Goal: Task Accomplishment & Management: Manage account settings

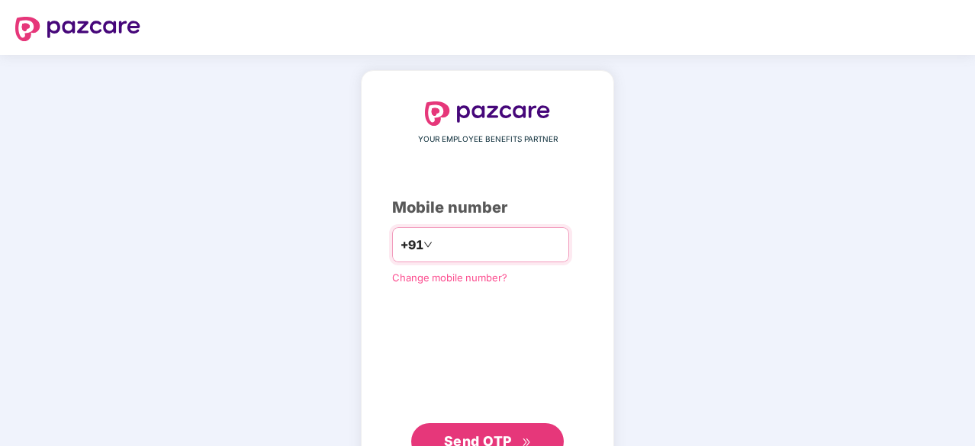
click at [488, 243] on input "number" at bounding box center [498, 245] width 125 height 24
type input "**********"
click at [452, 439] on span "Send OTP" at bounding box center [478, 441] width 68 height 16
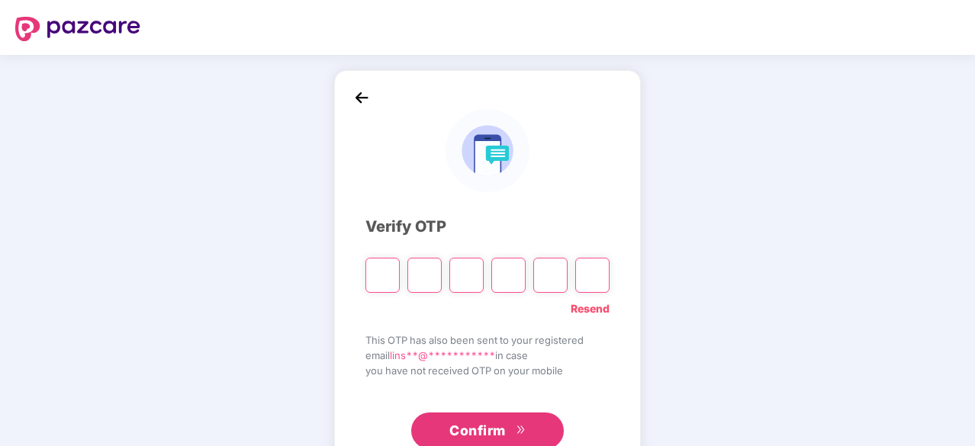
type input "*"
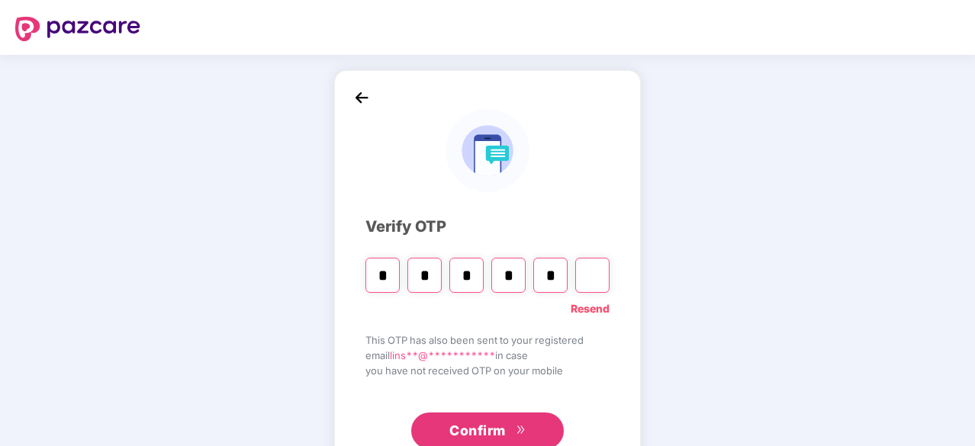
type input "*"
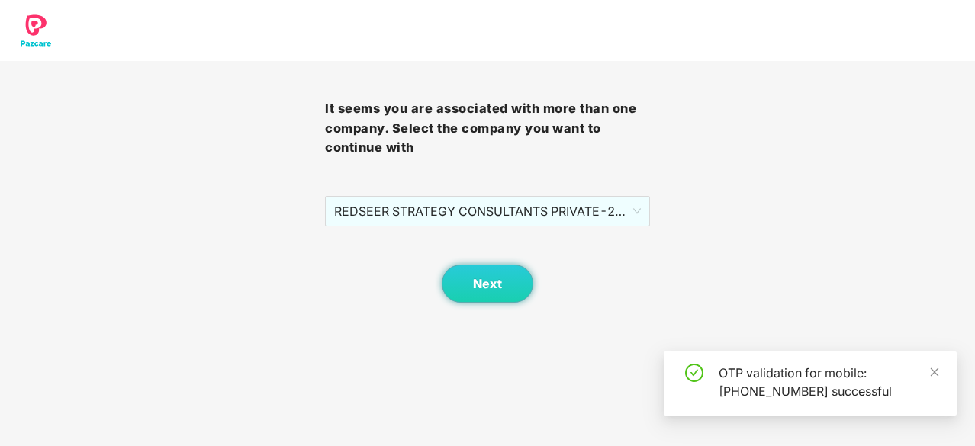
click at [479, 248] on div "Next" at bounding box center [487, 265] width 325 height 76
click at [484, 287] on span "Next" at bounding box center [487, 284] width 29 height 14
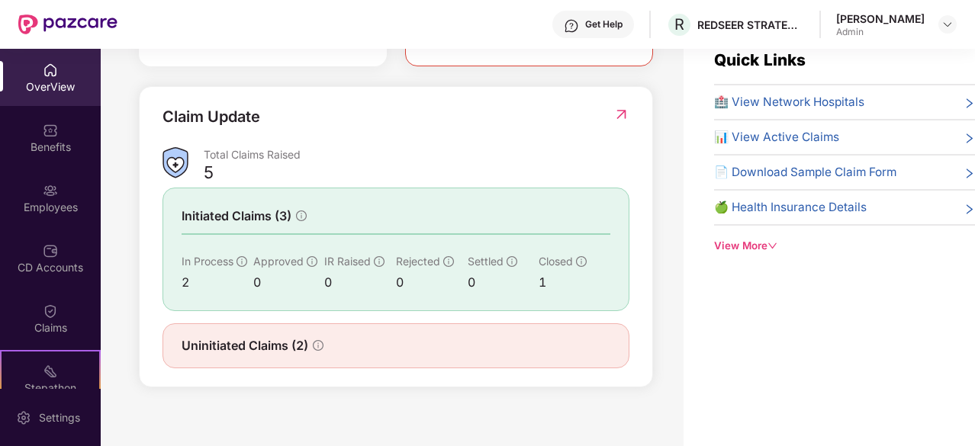
scroll to position [49, 0]
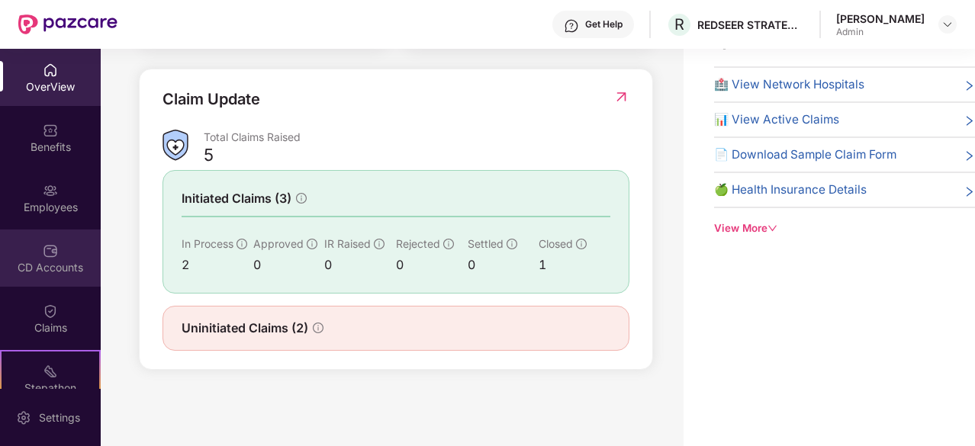
click at [44, 249] on img at bounding box center [50, 250] width 15 height 15
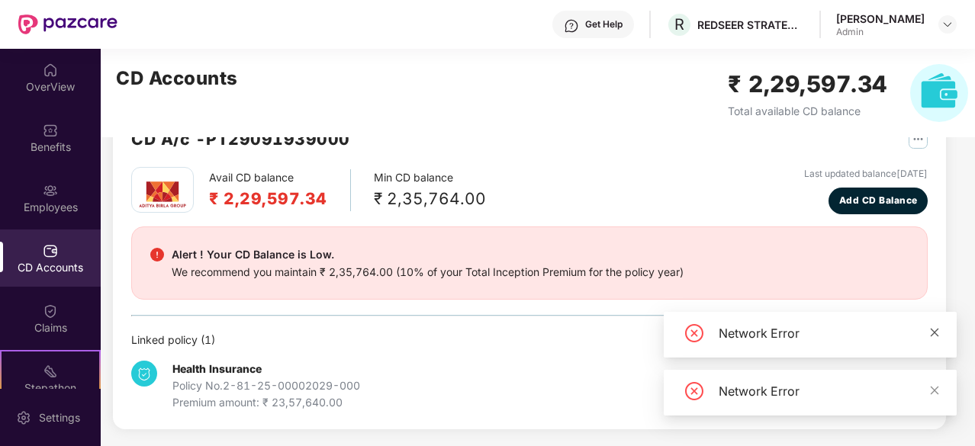
click at [935, 330] on icon "close" at bounding box center [934, 332] width 11 height 11
click at [932, 397] on link at bounding box center [934, 390] width 11 height 17
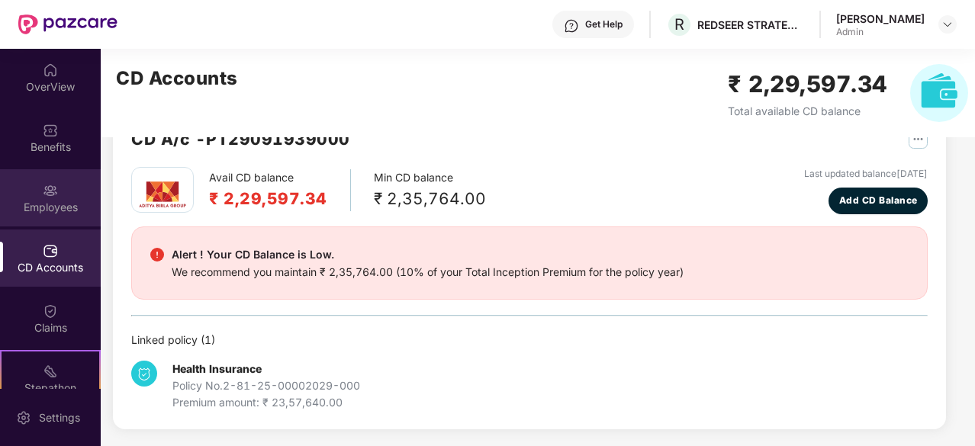
click at [59, 207] on div "Employees" at bounding box center [50, 207] width 101 height 15
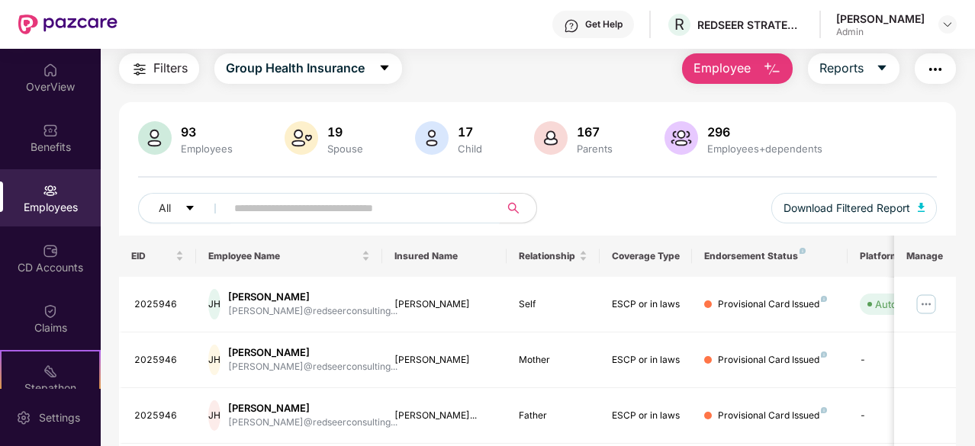
click at [450, 213] on input "text" at bounding box center [356, 208] width 245 height 23
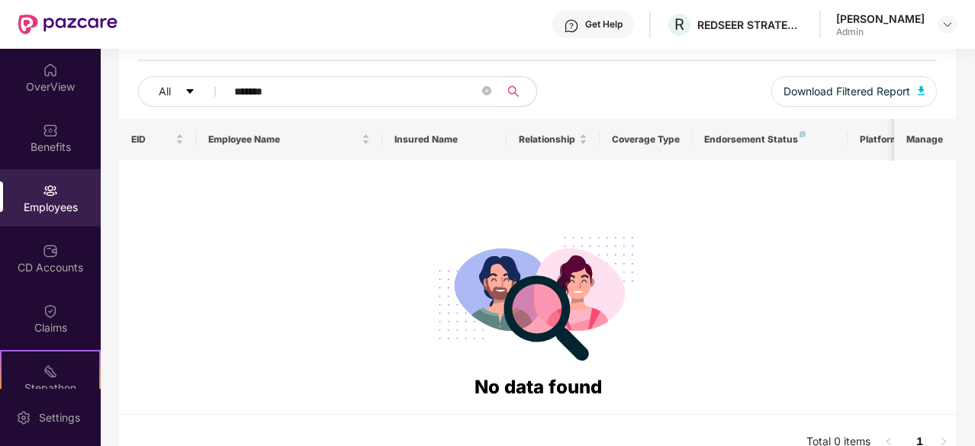
scroll to position [188, 0]
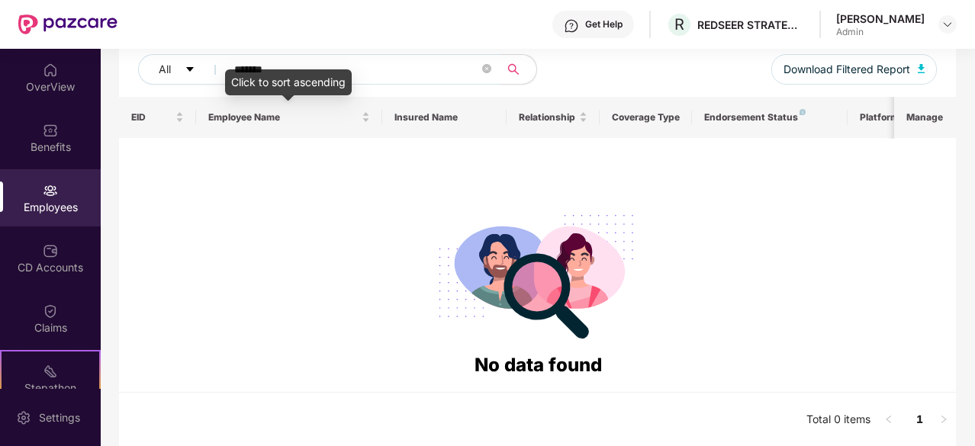
type input "*******"
click at [300, 76] on div "Click to sort ascending" at bounding box center [288, 82] width 127 height 26
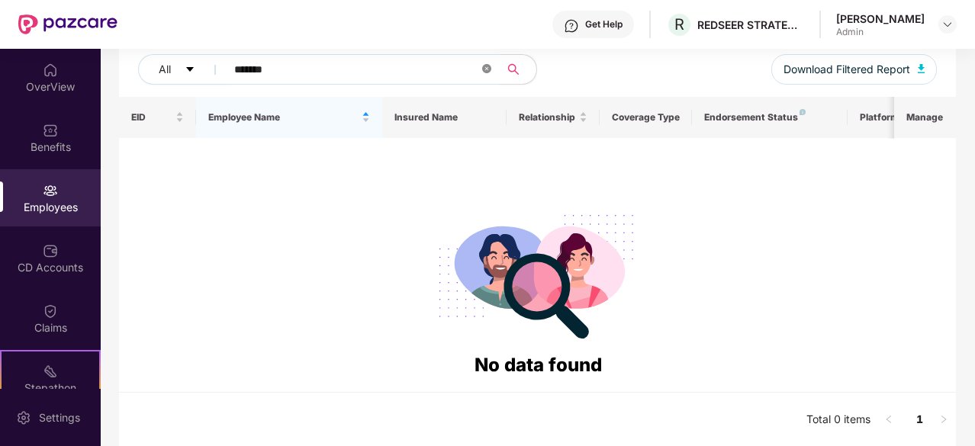
click at [482, 72] on icon "close-circle" at bounding box center [486, 68] width 9 height 9
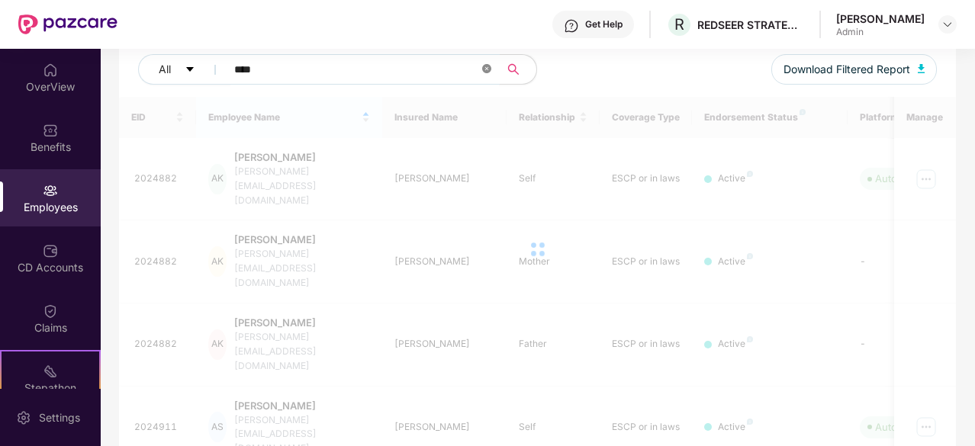
scroll to position [99, 0]
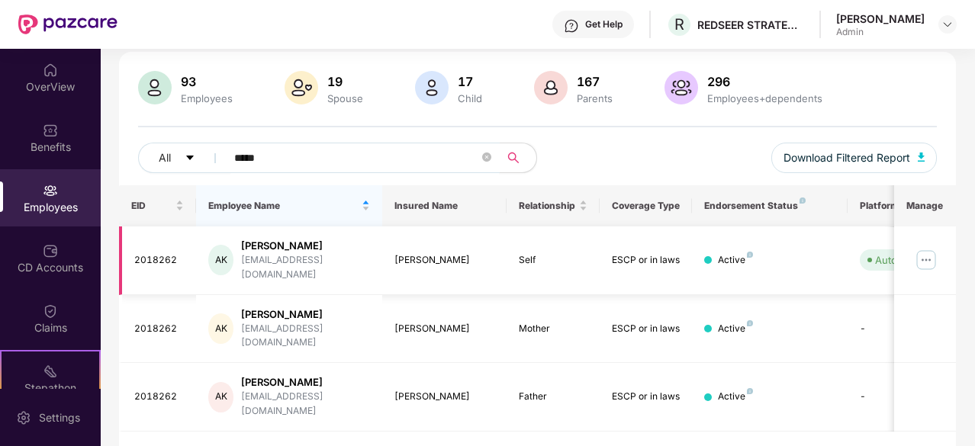
type input "*****"
click at [928, 253] on img at bounding box center [926, 260] width 24 height 24
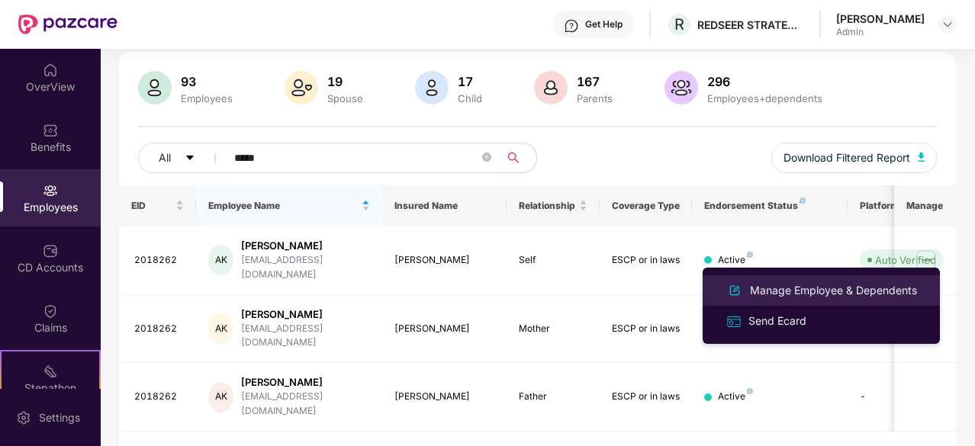
click at [803, 299] on div "Manage Employee & Dependents" at bounding box center [821, 290] width 198 height 18
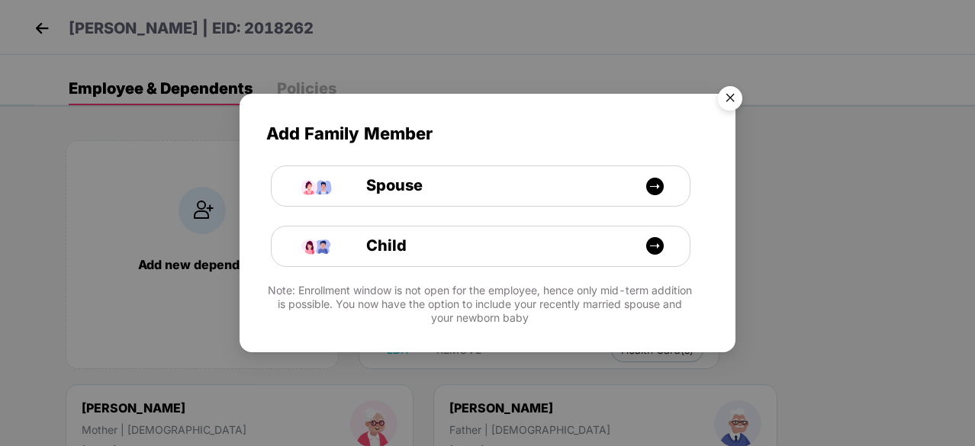
click at [723, 96] on img "Close" at bounding box center [730, 100] width 43 height 43
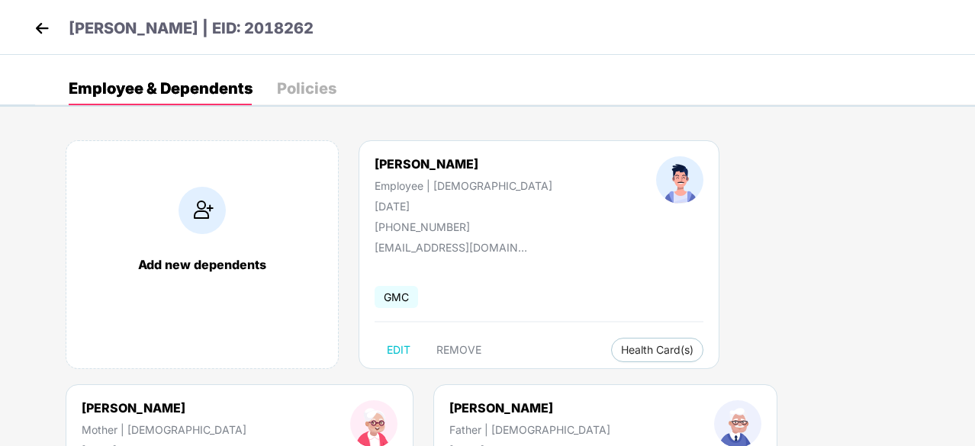
click at [327, 99] on div "Policies" at bounding box center [307, 89] width 60 height 34
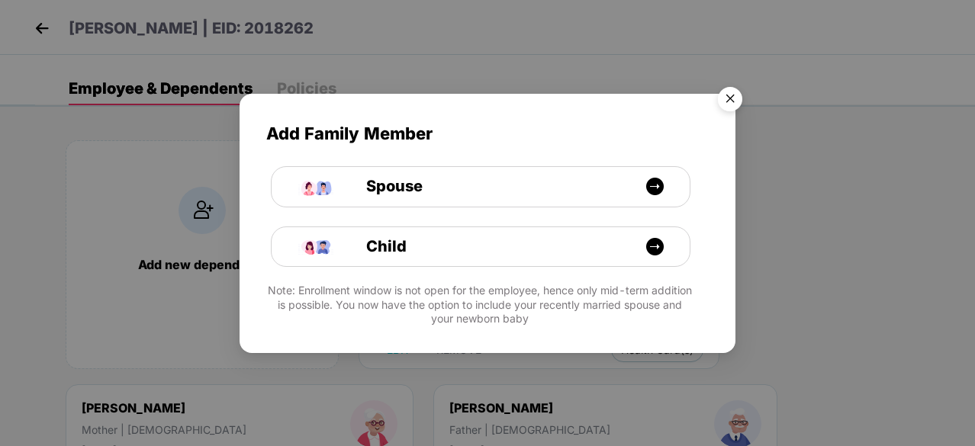
scroll to position [76, 0]
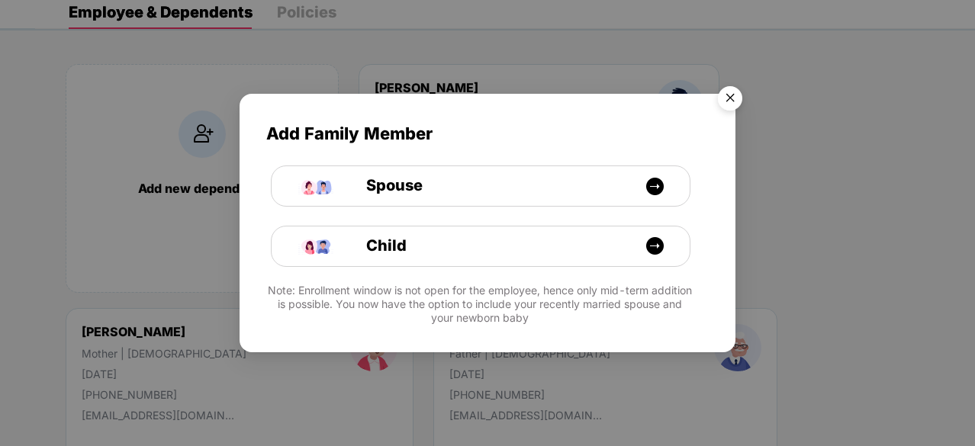
click at [734, 98] on img "Close" at bounding box center [730, 100] width 43 height 43
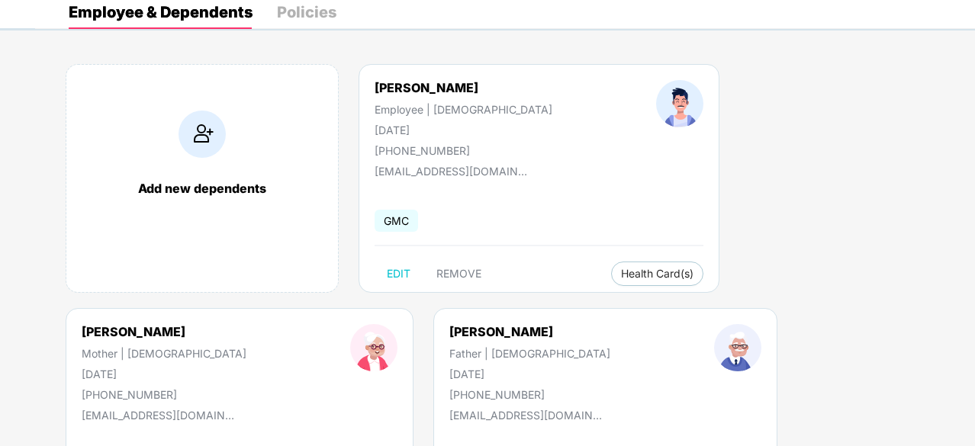
click at [300, 11] on div "Policies" at bounding box center [307, 12] width 60 height 15
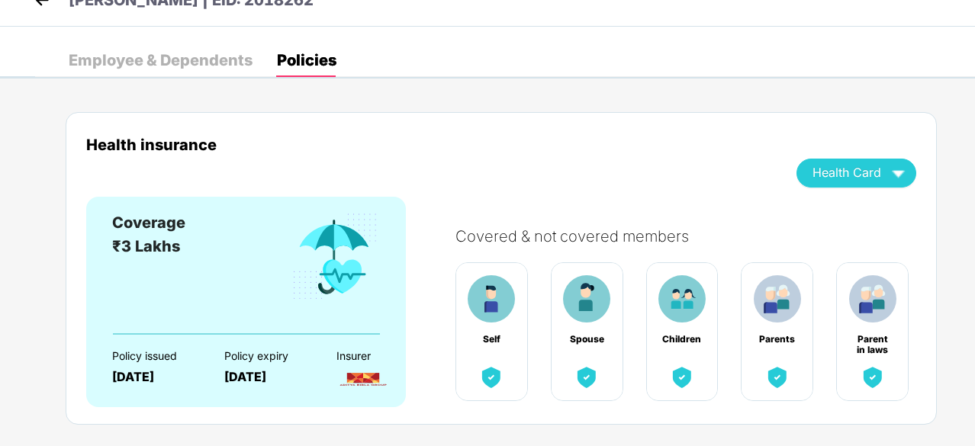
scroll to position [0, 0]
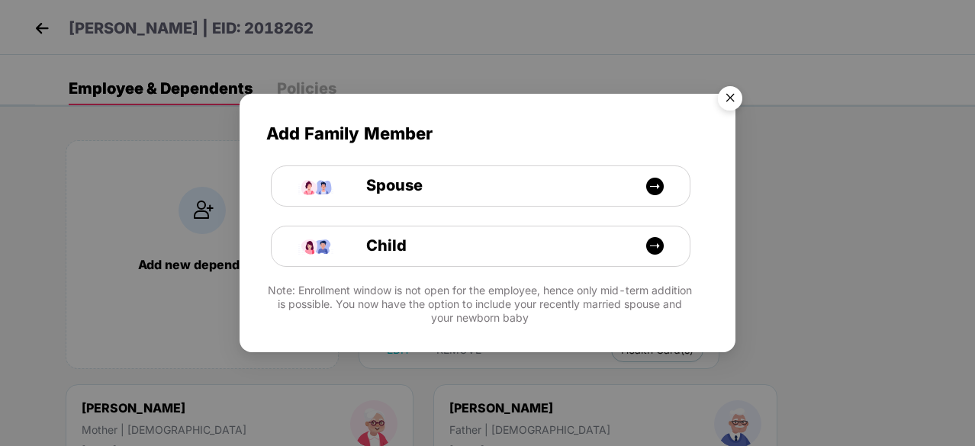
click at [734, 91] on img "Close" at bounding box center [730, 100] width 43 height 43
